Goal: Find specific page/section: Find specific page/section

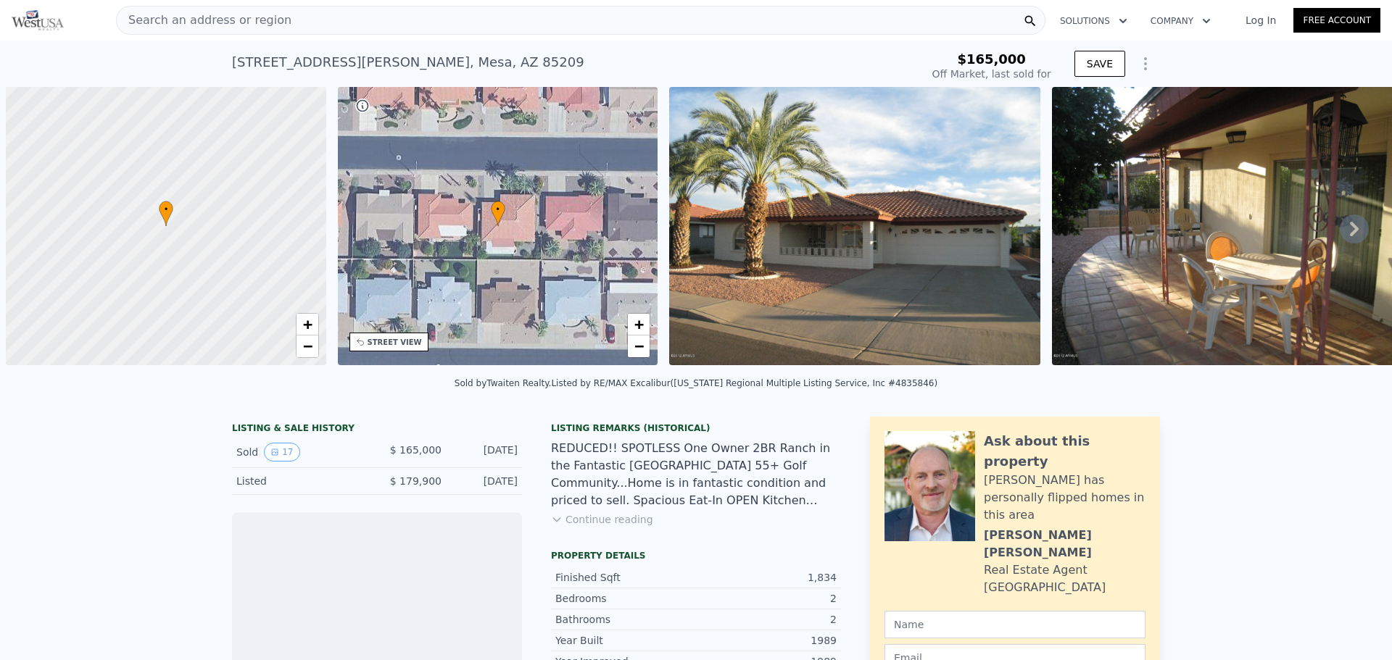
scroll to position [0, 6]
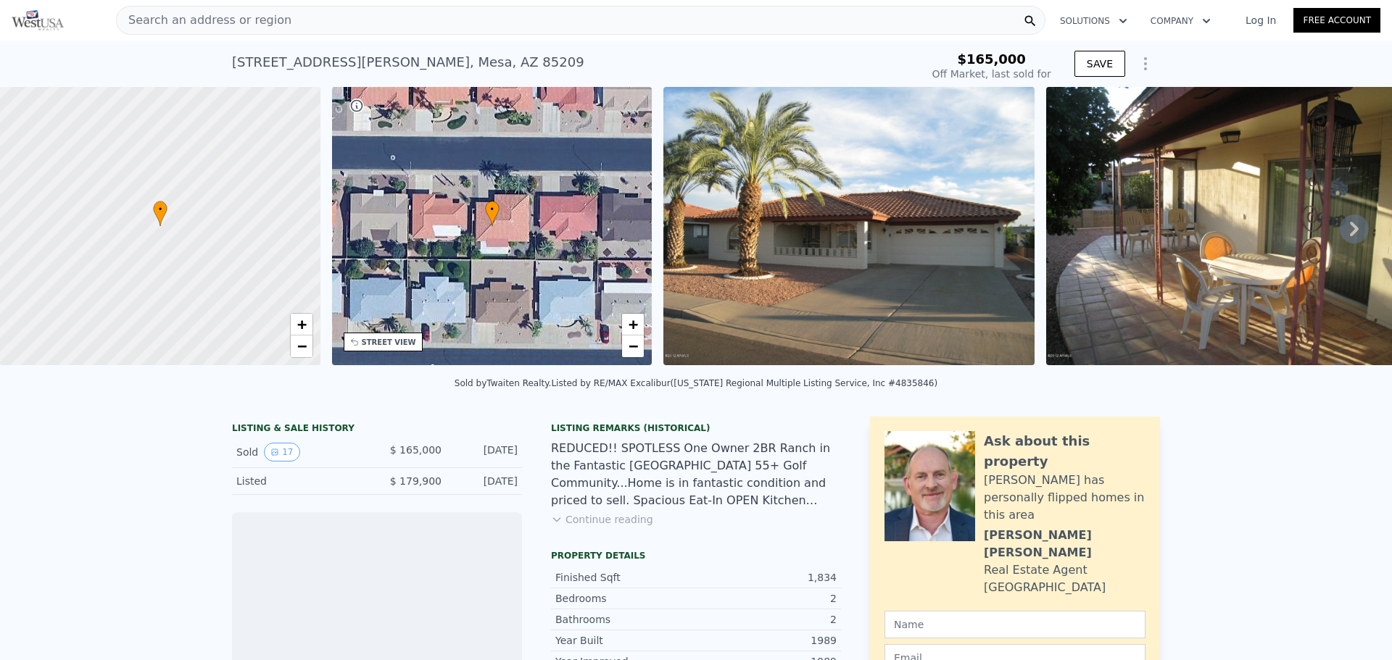
click at [296, 23] on div "Search an address or region" at bounding box center [580, 20] width 929 height 29
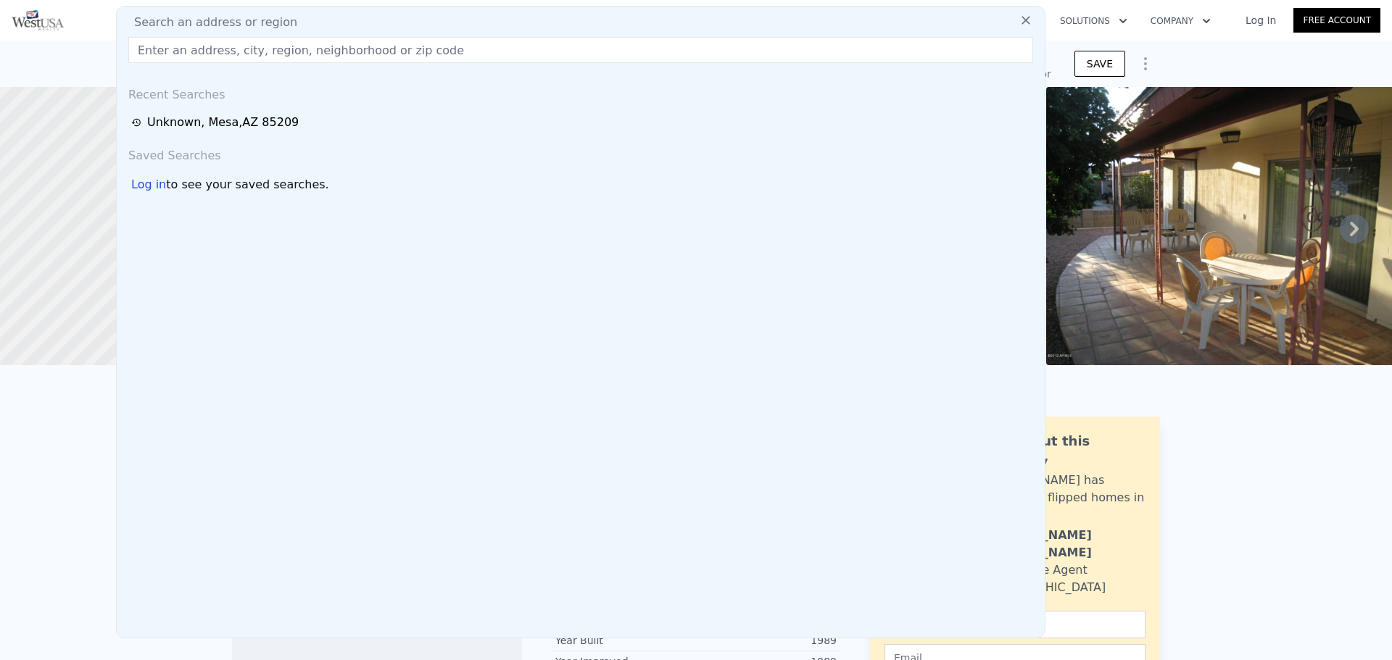
click at [296, 23] on div "Search an address or region" at bounding box center [580, 22] width 916 height 17
click at [291, 46] on input "text" at bounding box center [580, 50] width 905 height 26
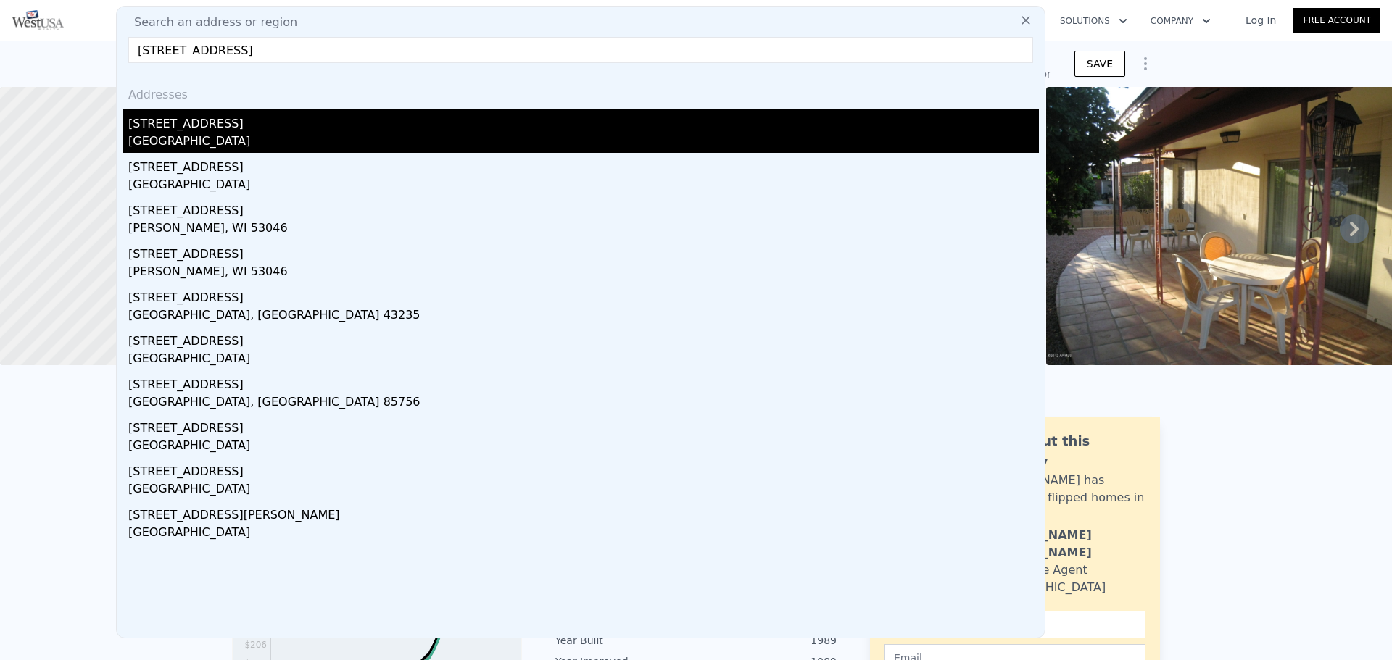
type input "7843 stone road"
click at [227, 129] on div "7843 Stone Rd" at bounding box center [583, 120] width 910 height 23
